Goal: Check status

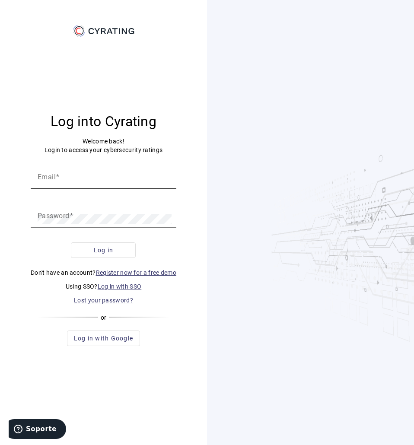
click at [105, 181] on input "Email" at bounding box center [104, 180] width 132 height 10
type input "[PERSON_NAME][EMAIL_ADDRESS][PERSON_NAME][DOMAIN_NAME]"
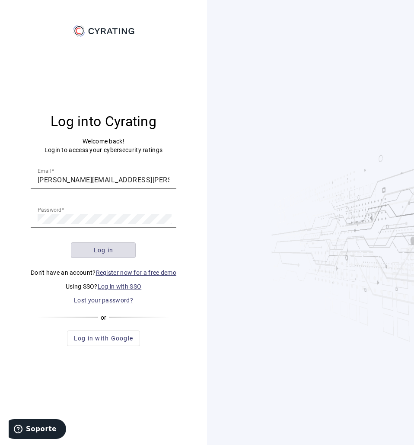
click at [99, 245] on span "submit" at bounding box center [103, 250] width 64 height 21
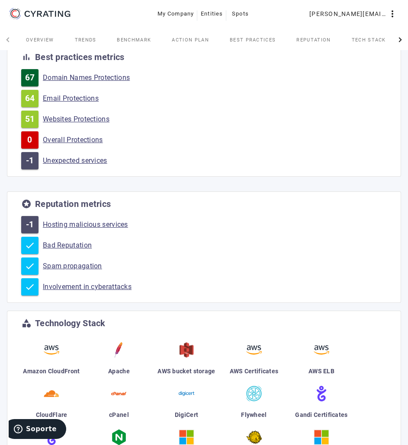
scroll to position [168, 0]
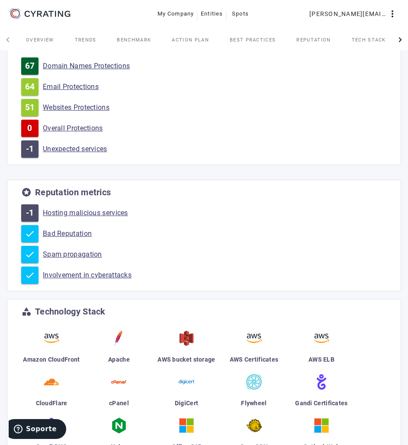
click at [109, 209] on link "Hosting malicious services" at bounding box center [215, 213] width 344 height 9
